Goal: Transaction & Acquisition: Purchase product/service

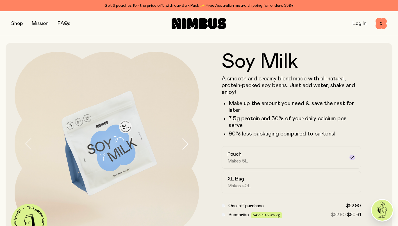
click at [20, 24] on button "button" at bounding box center [17, 24] width 12 height 8
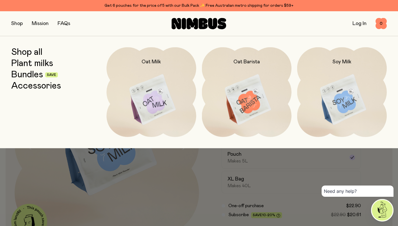
click at [344, 104] on img at bounding box center [342, 99] width 90 height 105
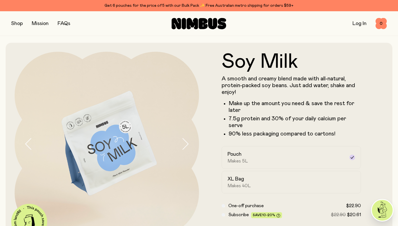
click at [15, 24] on button "button" at bounding box center [17, 24] width 12 height 8
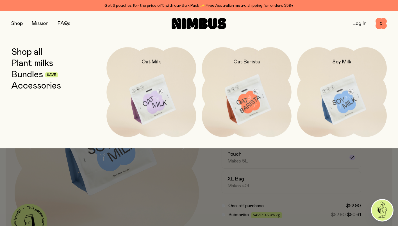
click at [29, 75] on link "Bundles" at bounding box center [27, 75] width 32 height 10
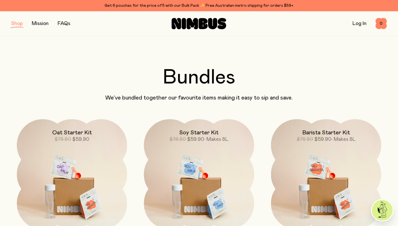
click at [203, 183] on img at bounding box center [199, 183] width 110 height 129
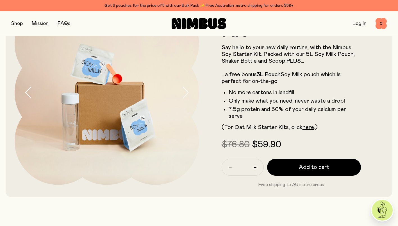
scroll to position [52, 0]
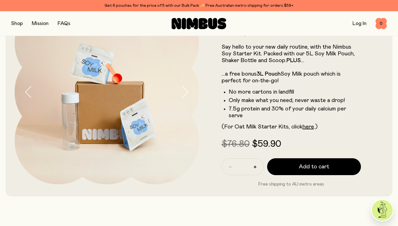
click at [319, 164] on span "Add to cart" at bounding box center [314, 167] width 30 height 8
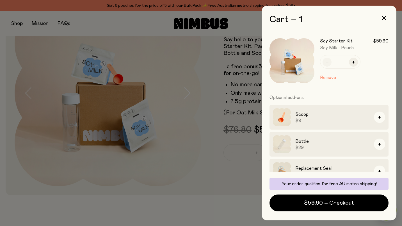
scroll to position [12, 0]
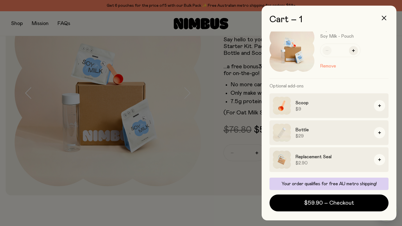
click at [339, 206] on span "$59.90 – Checkout" at bounding box center [329, 203] width 50 height 8
